Goal: Find specific page/section

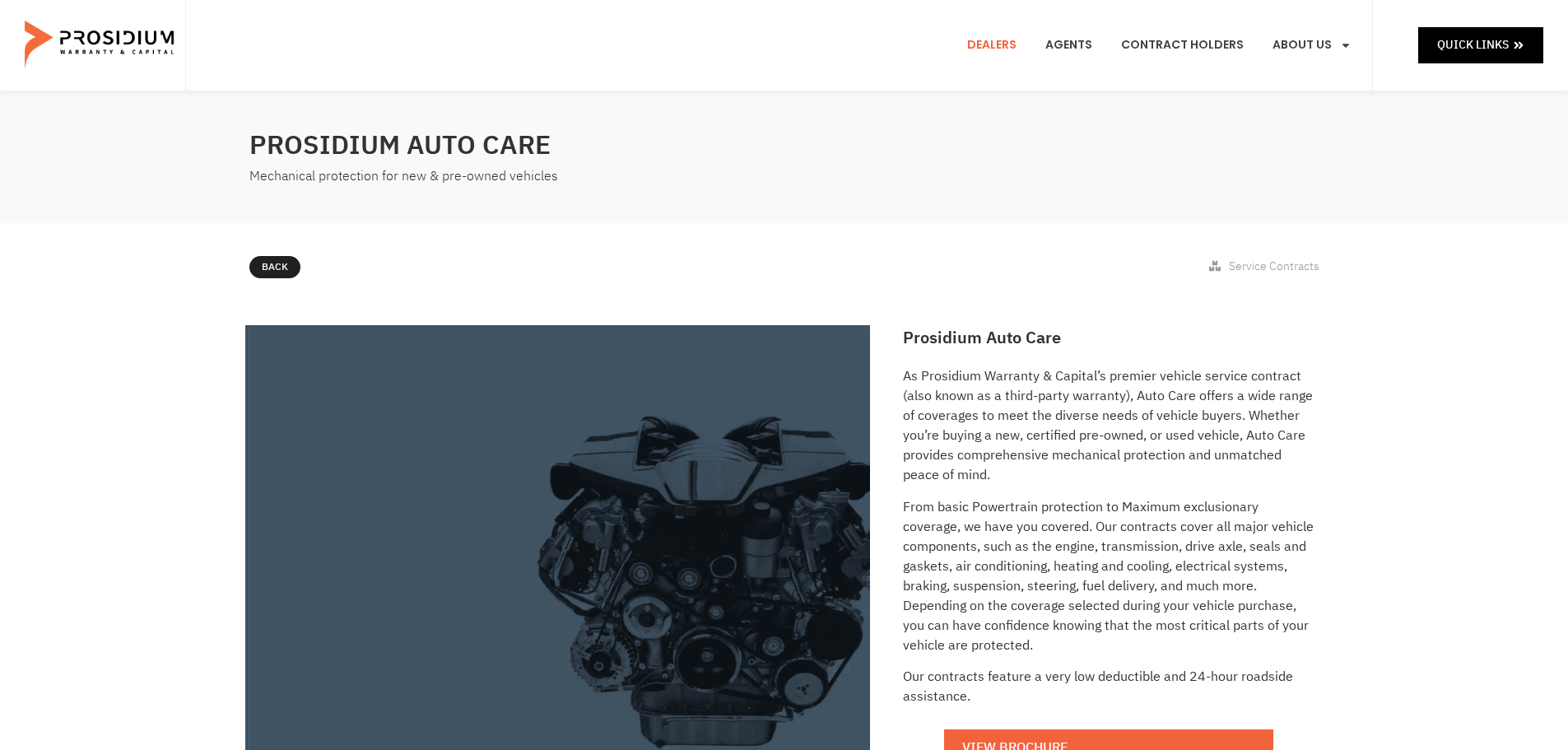
click at [1002, 42] on link "Dealers" at bounding box center [992, 45] width 74 height 61
